Goal: Answer question/provide support: Answer question/provide support

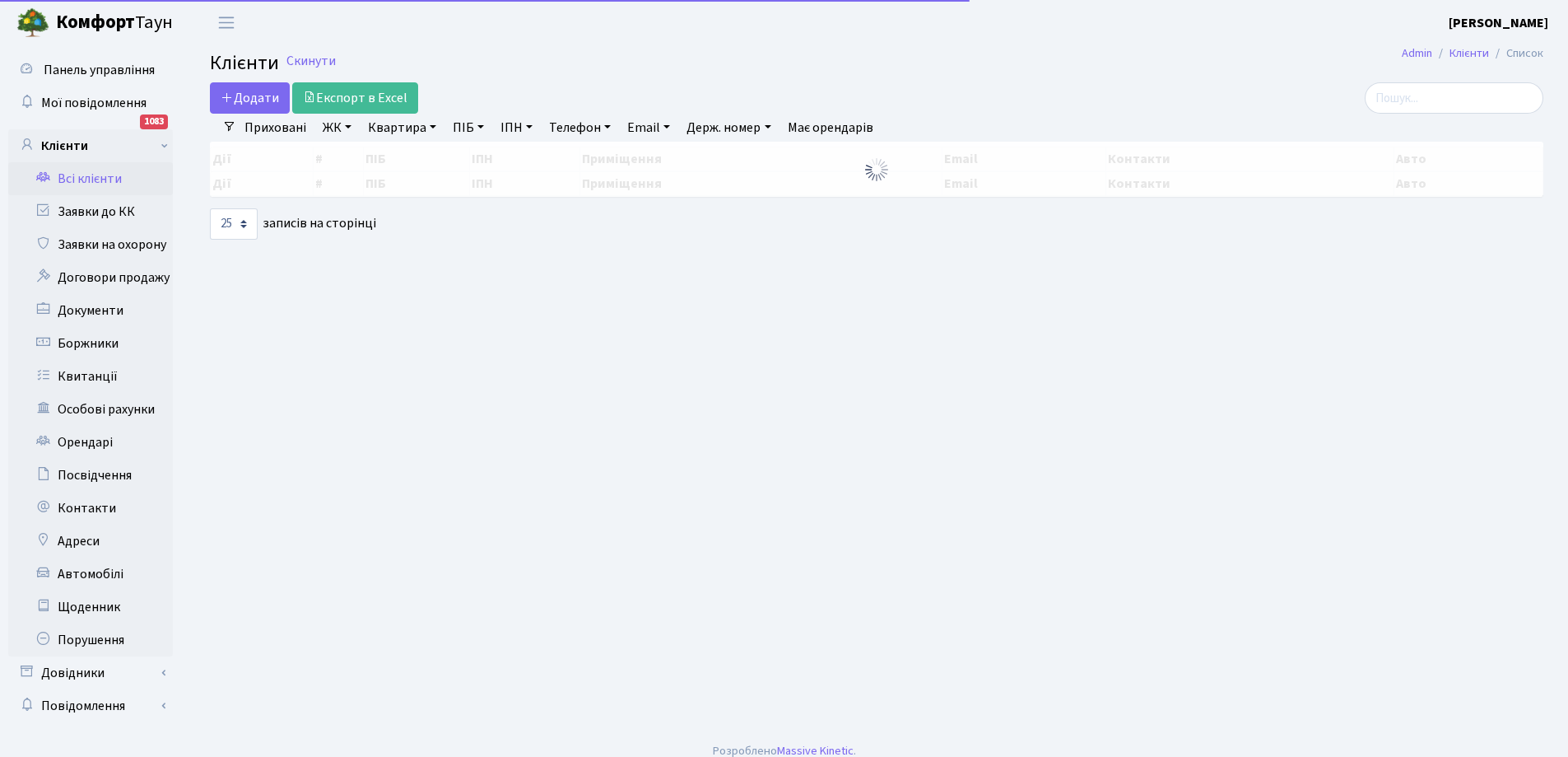
select select "25"
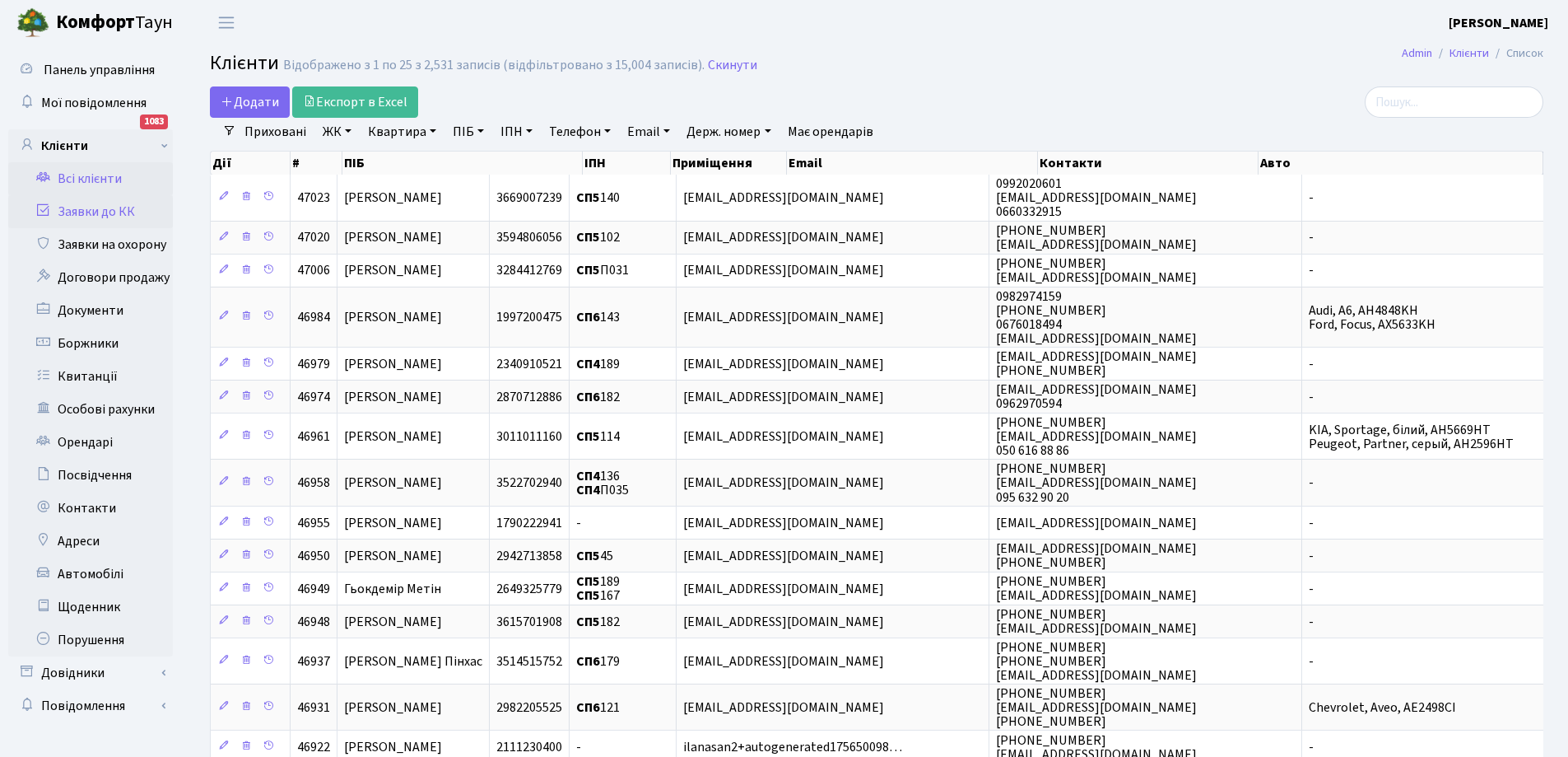
click at [93, 210] on link "Заявки до КК" at bounding box center [91, 211] width 165 height 33
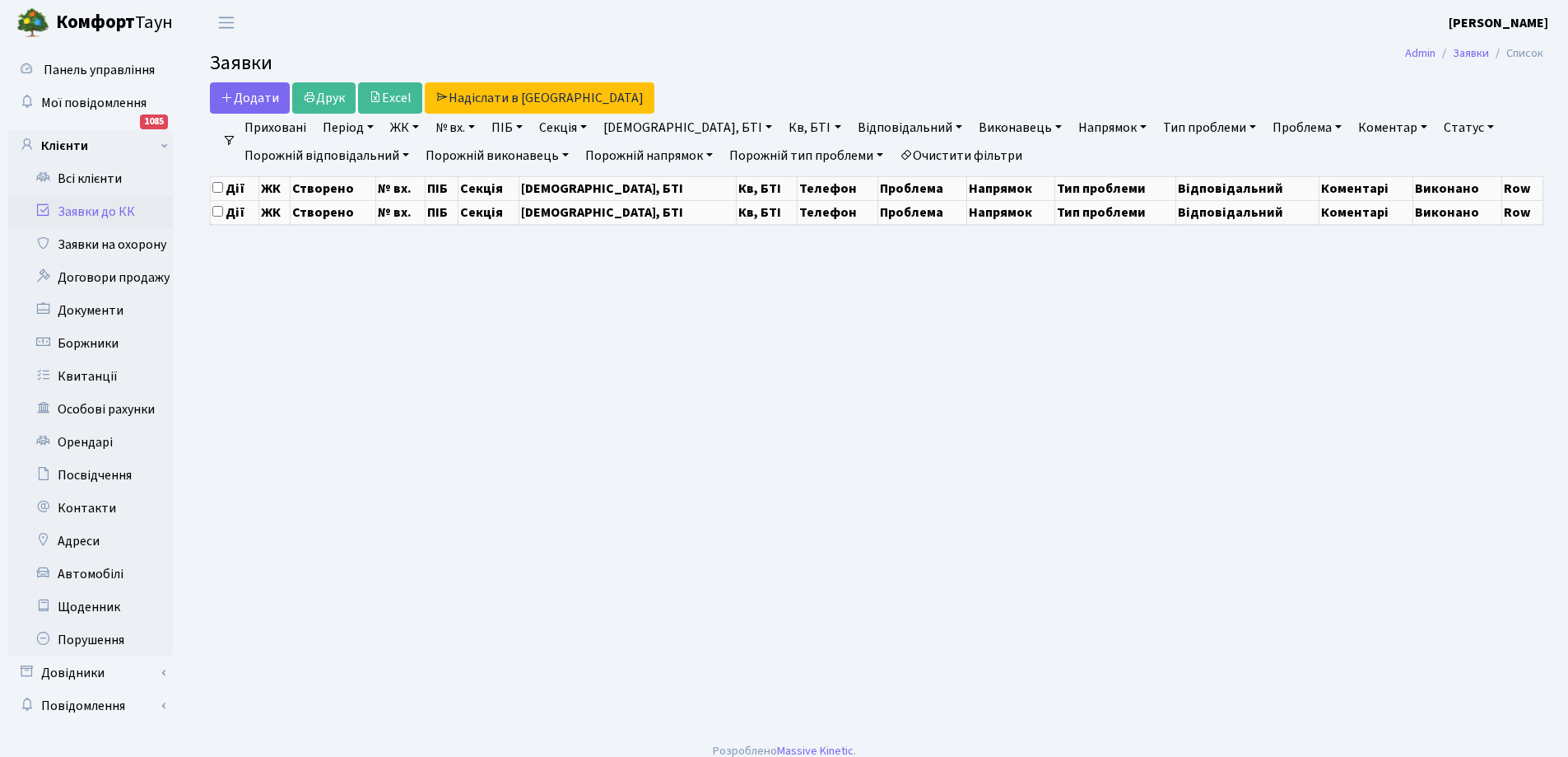
select select "25"
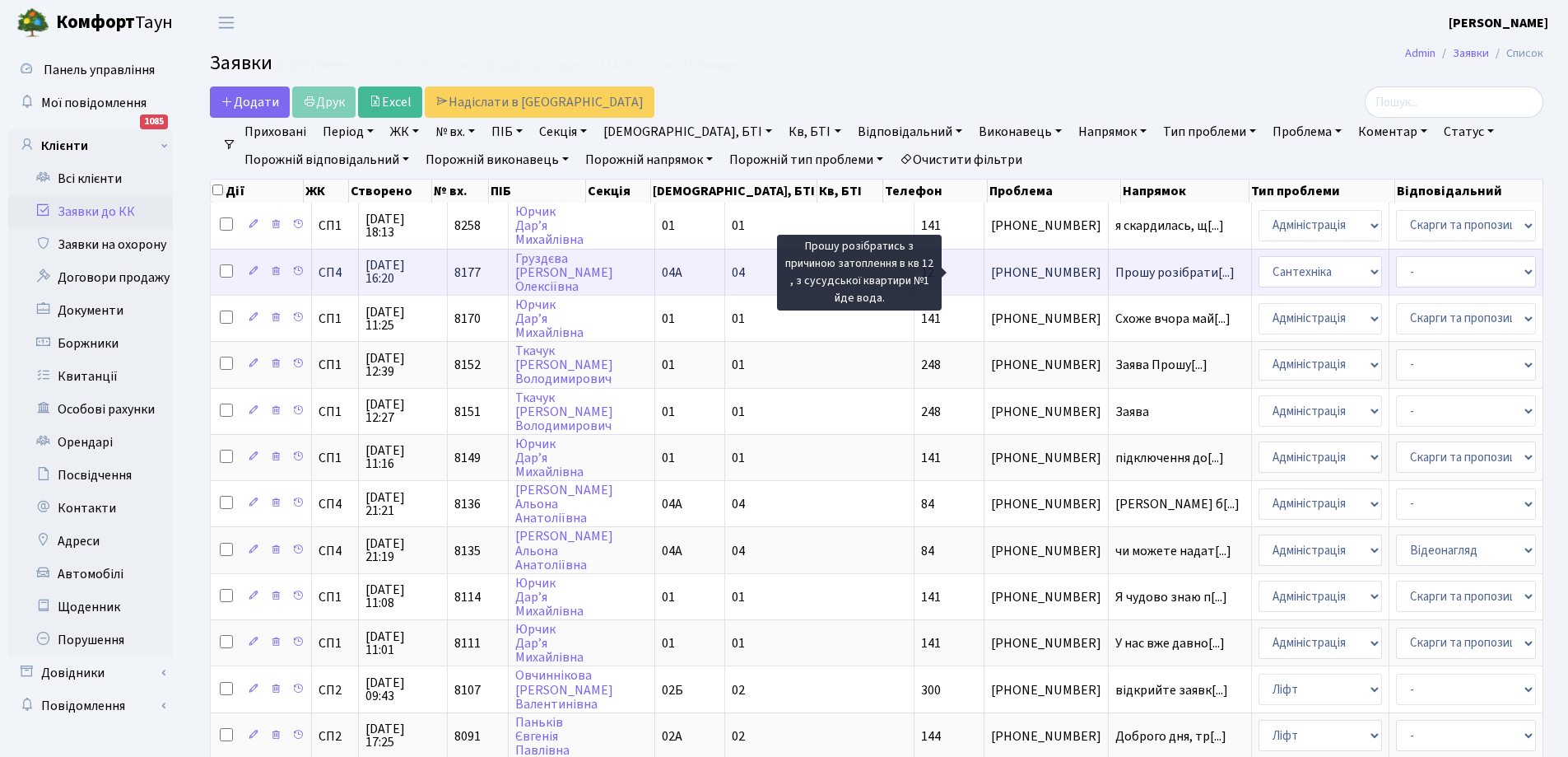
click at [1115, 273] on span "Прошу розібрати[...]" at bounding box center [1175, 272] width 119 height 18
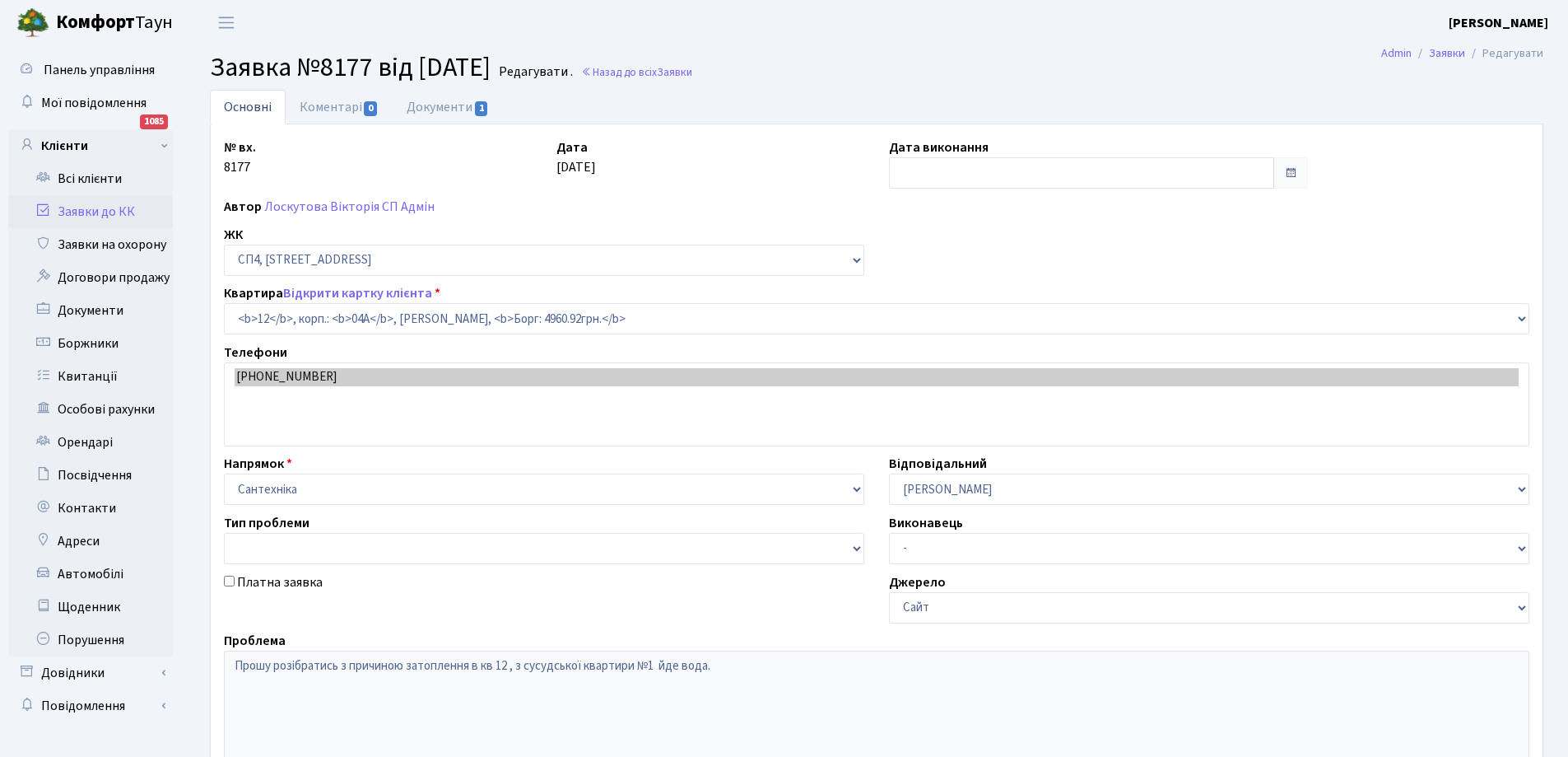
select select "21040"
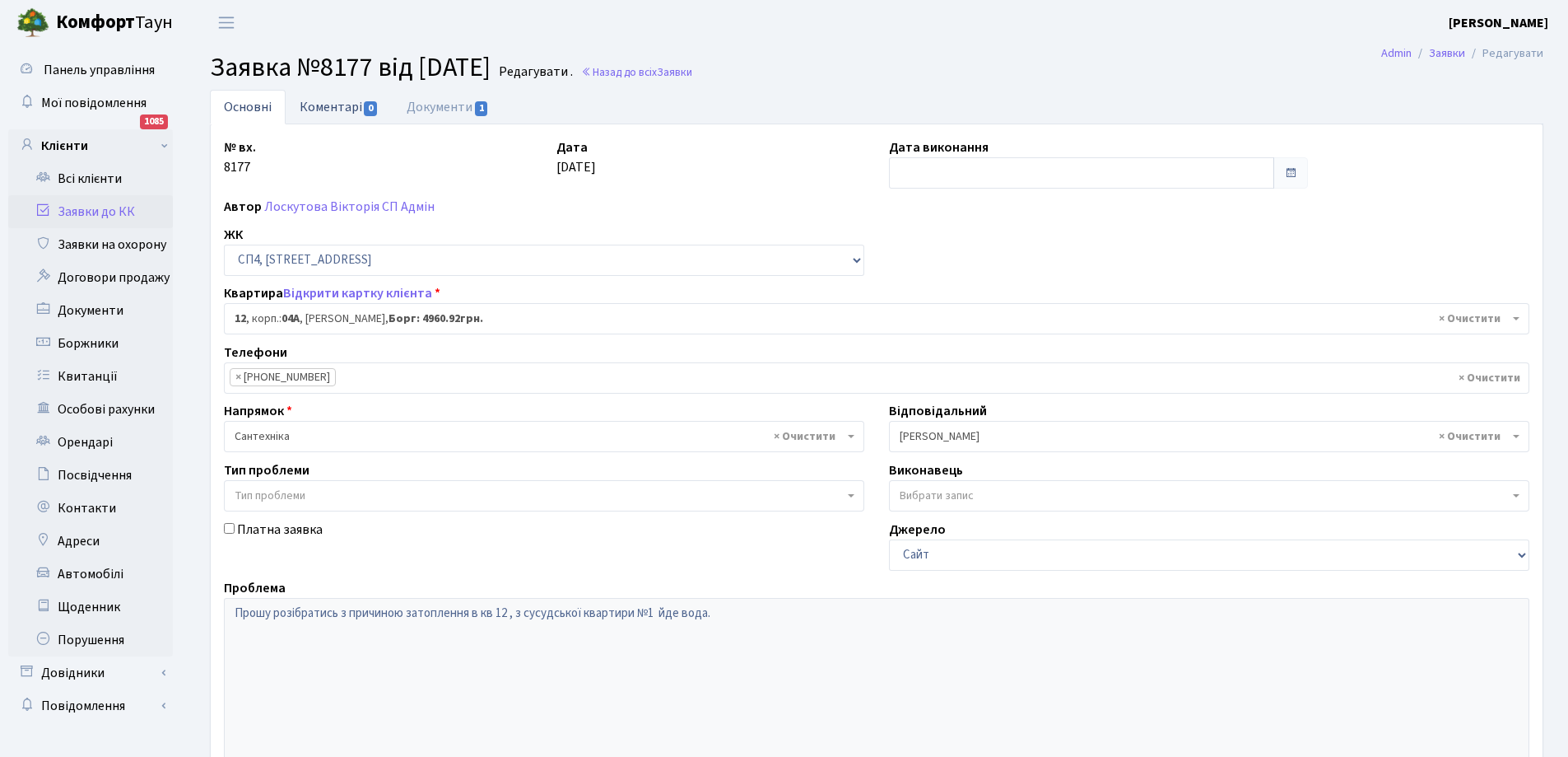
click at [345, 103] on link "Коментарі 0" at bounding box center [339, 107] width 107 height 34
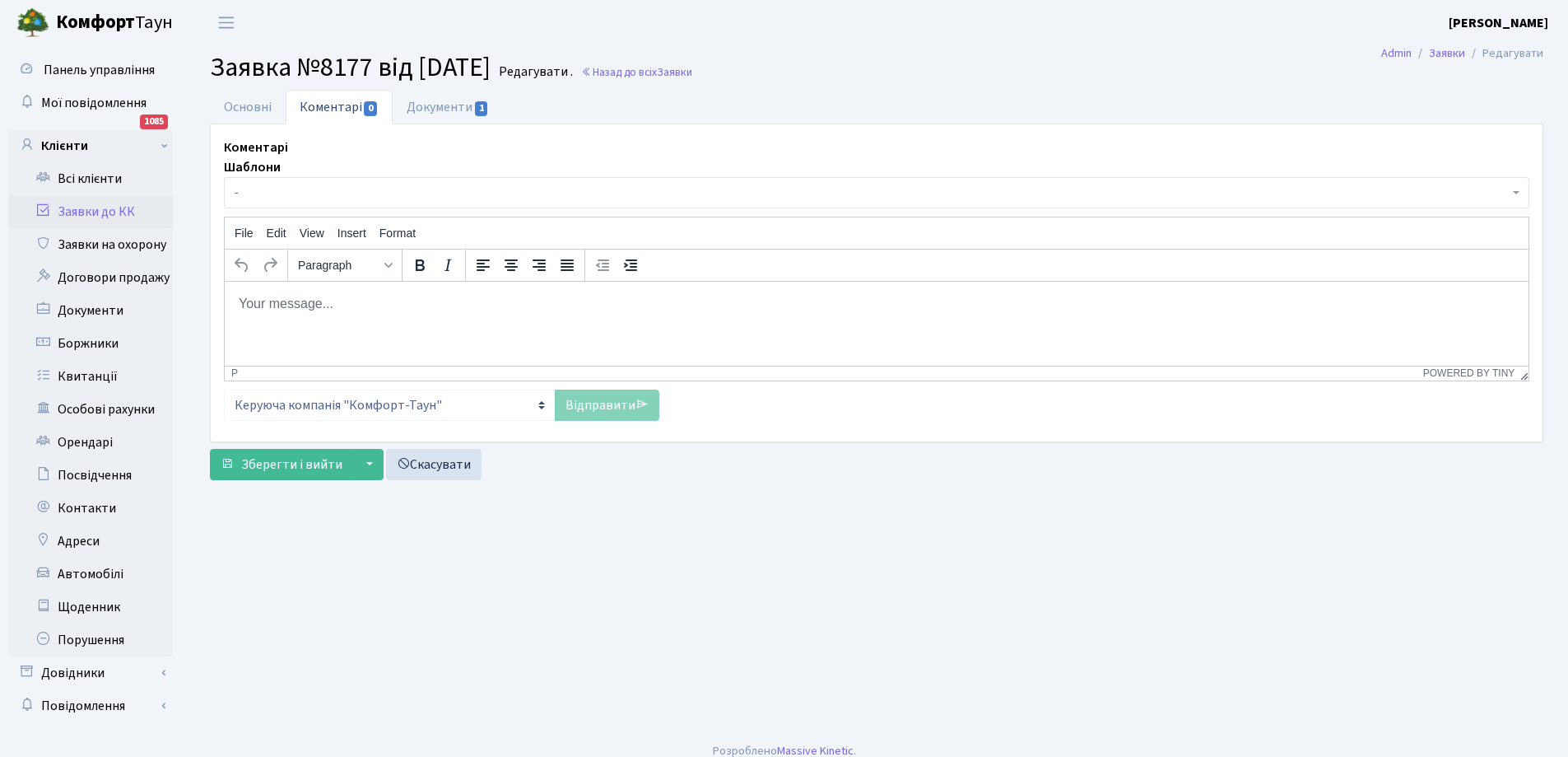
click at [361, 301] on p "Rich Text Area. Press ALT-0 for help." at bounding box center [876, 303] width 1277 height 18
click at [612, 402] on link "Відправити" at bounding box center [606, 405] width 105 height 31
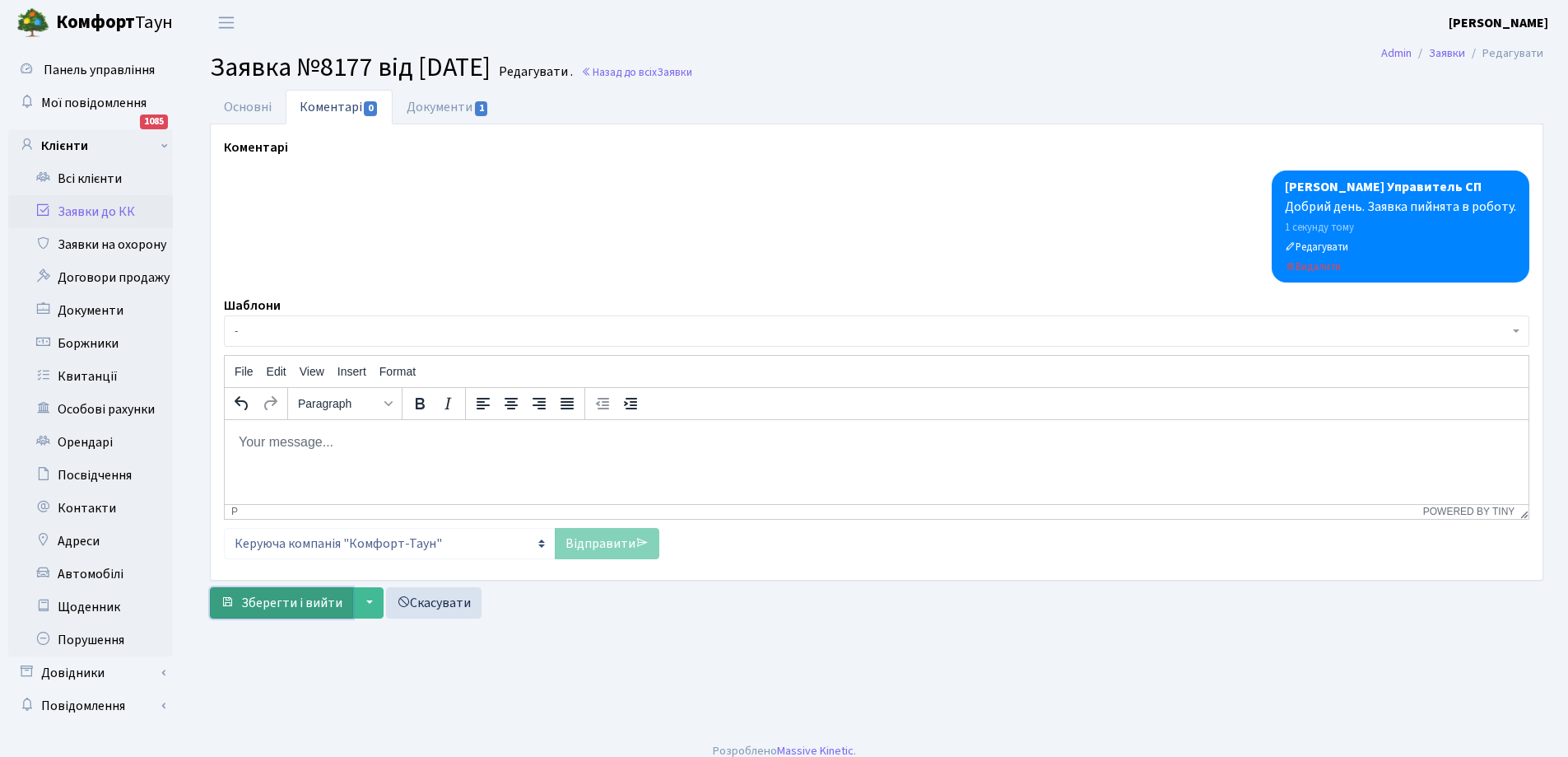
click at [298, 599] on span "Зберегти і вийти" at bounding box center [291, 602] width 101 height 18
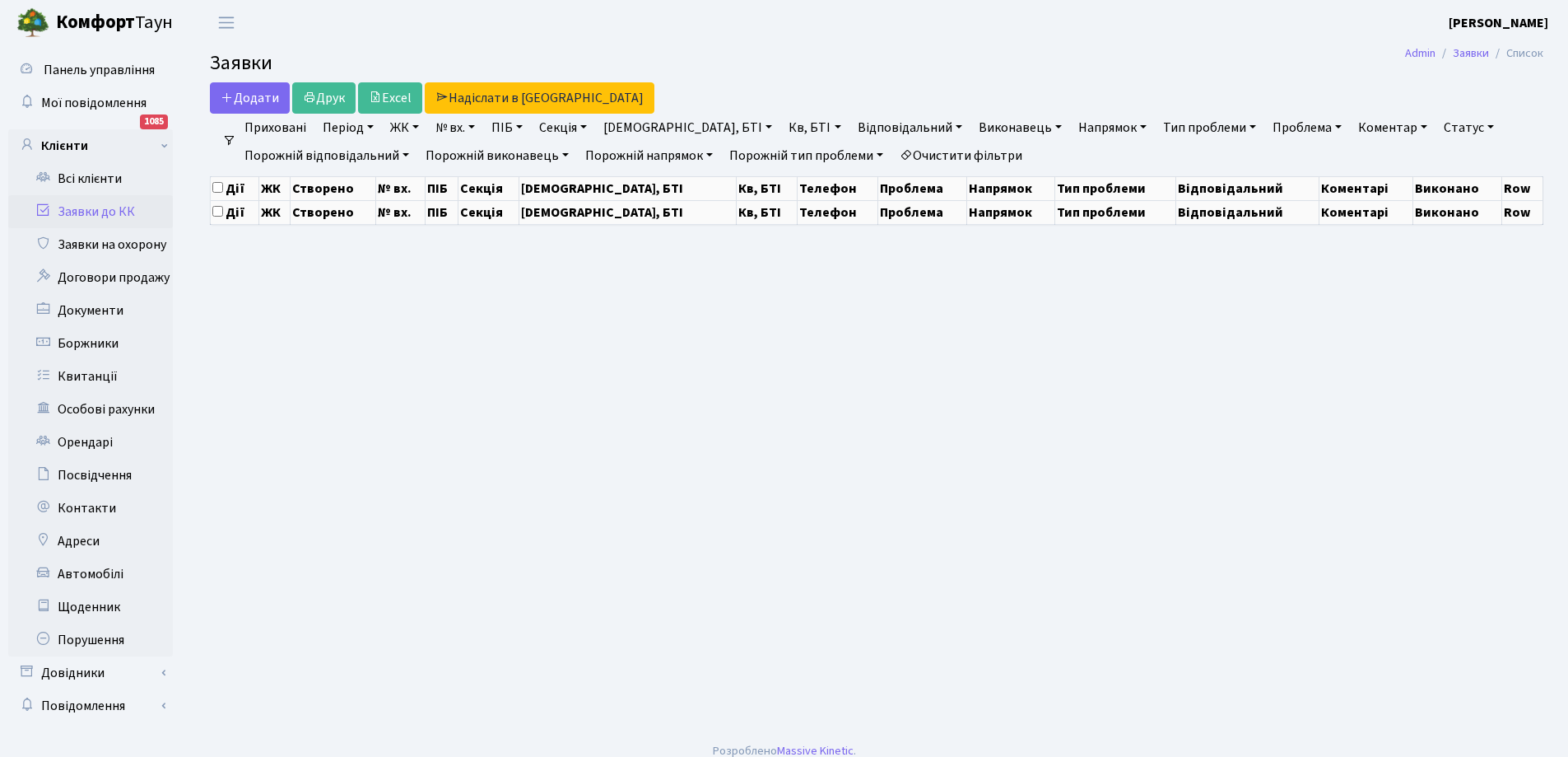
select select "25"
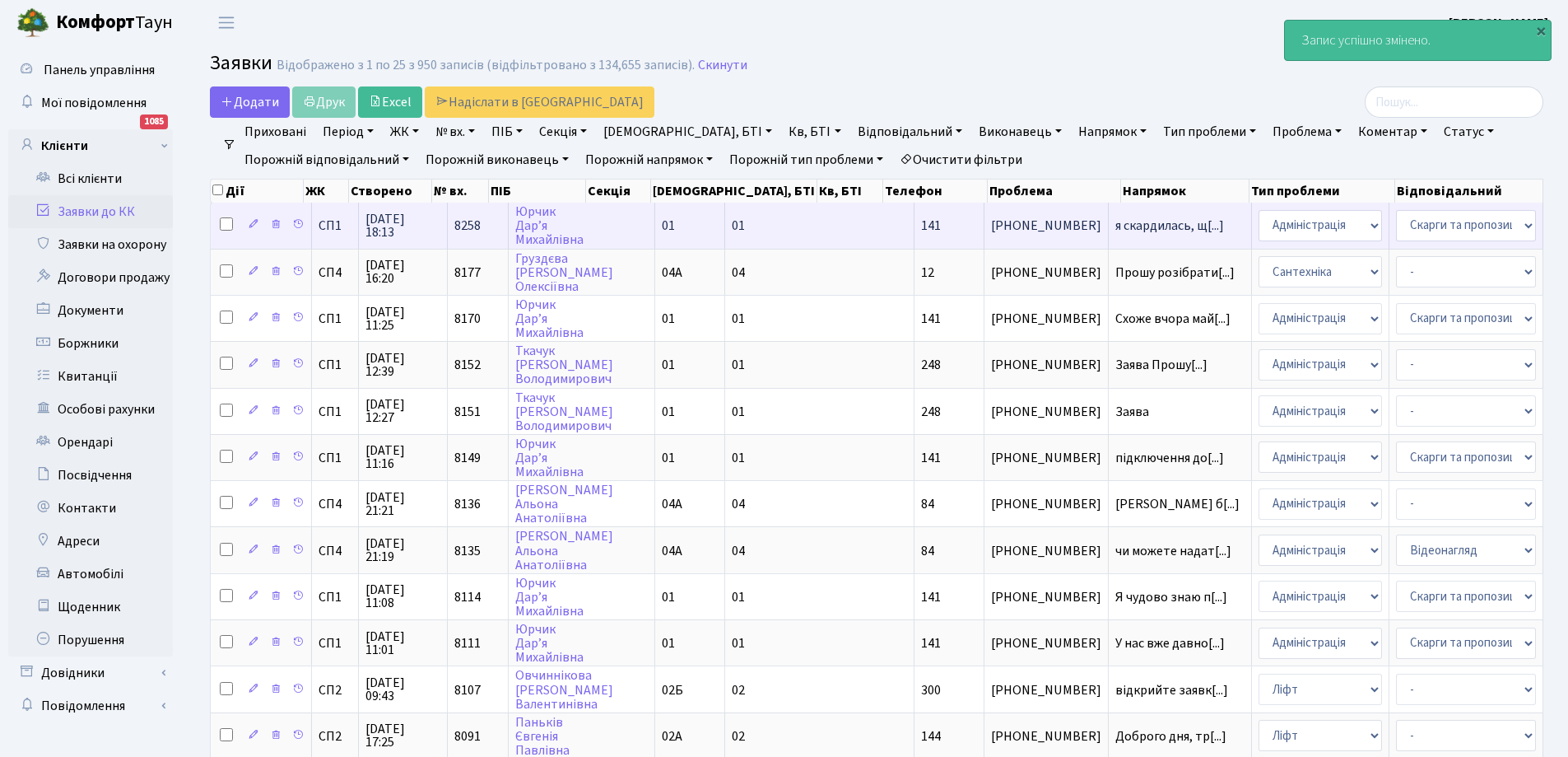
scroll to position [82, 0]
